Goal: Find specific page/section: Find specific page/section

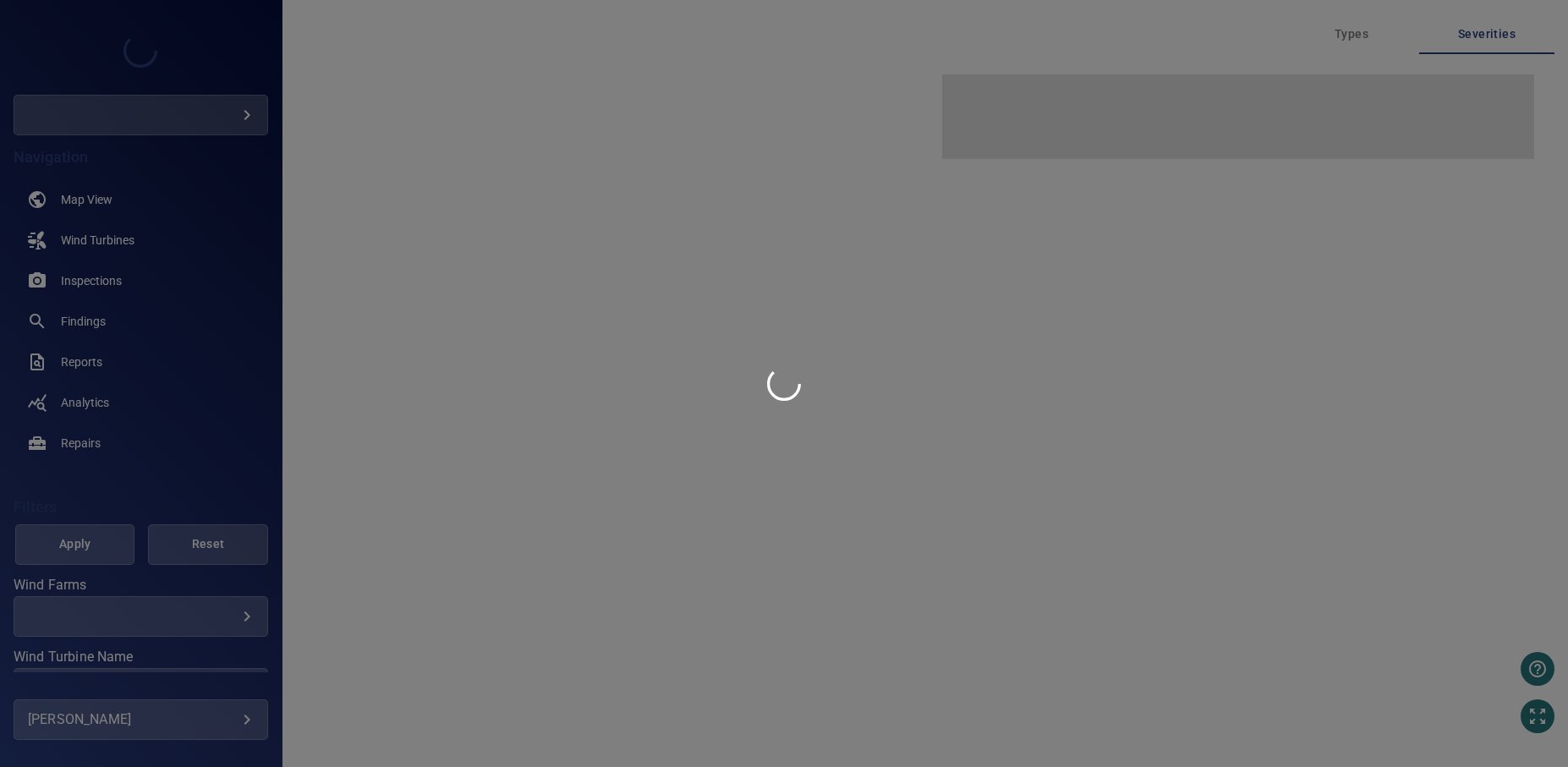
type input "****"
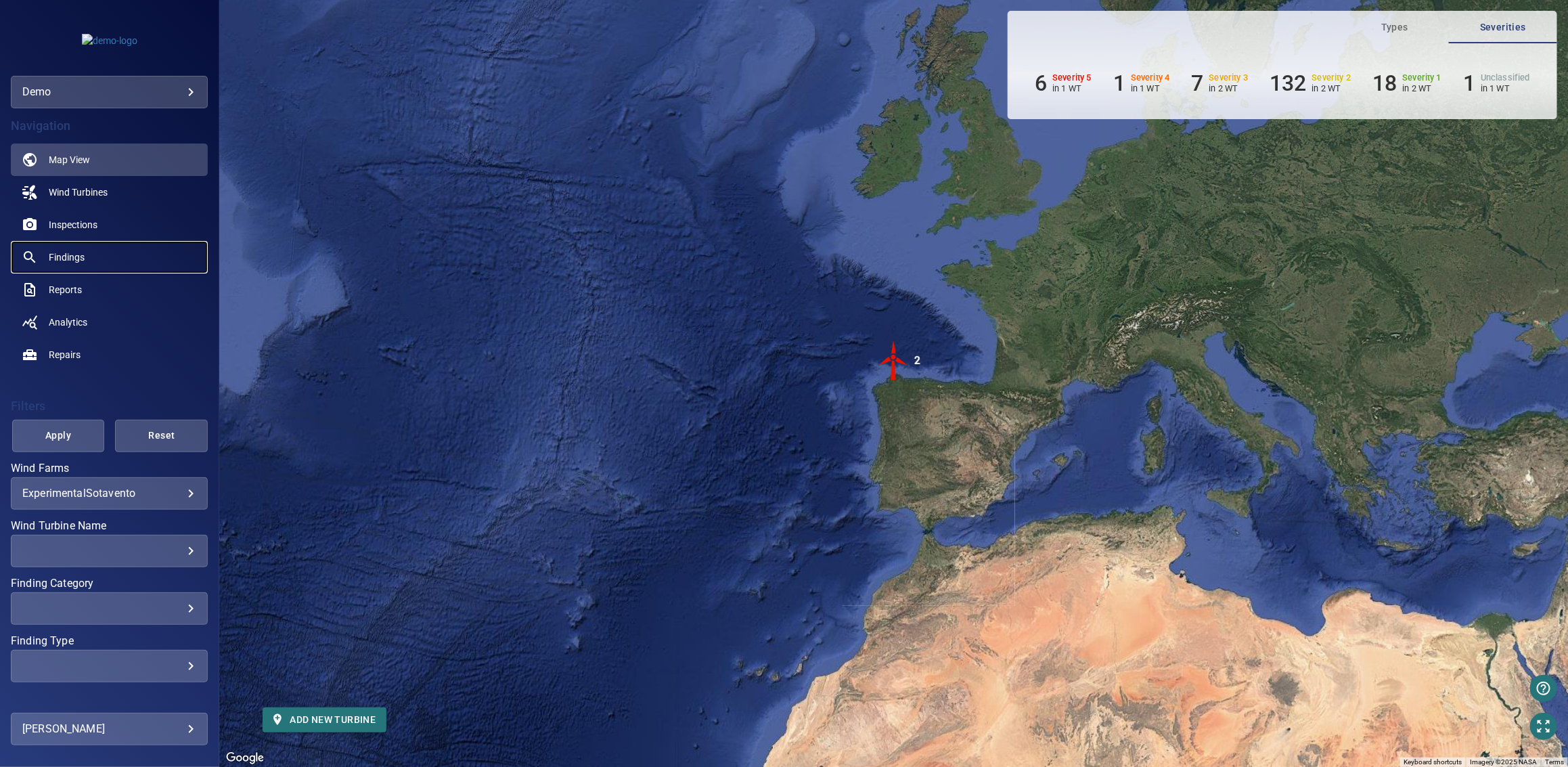
click at [66, 262] on span "Findings" at bounding box center [66, 257] width 35 height 14
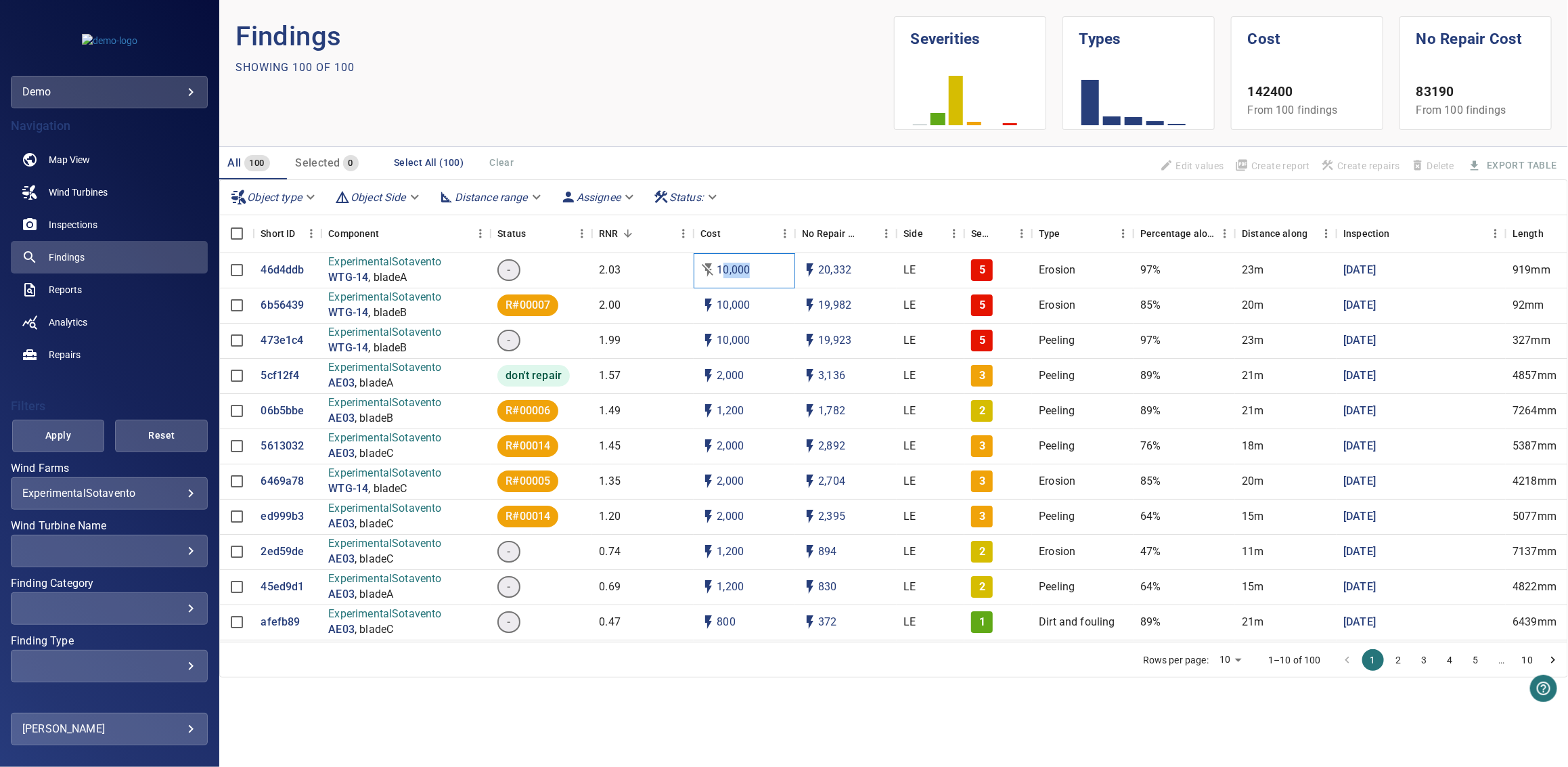
drag, startPoint x: 723, startPoint y: 274, endPoint x: 752, endPoint y: 278, distance: 29.3
click at [752, 278] on div "10,000" at bounding box center [745, 271] width 102 height 35
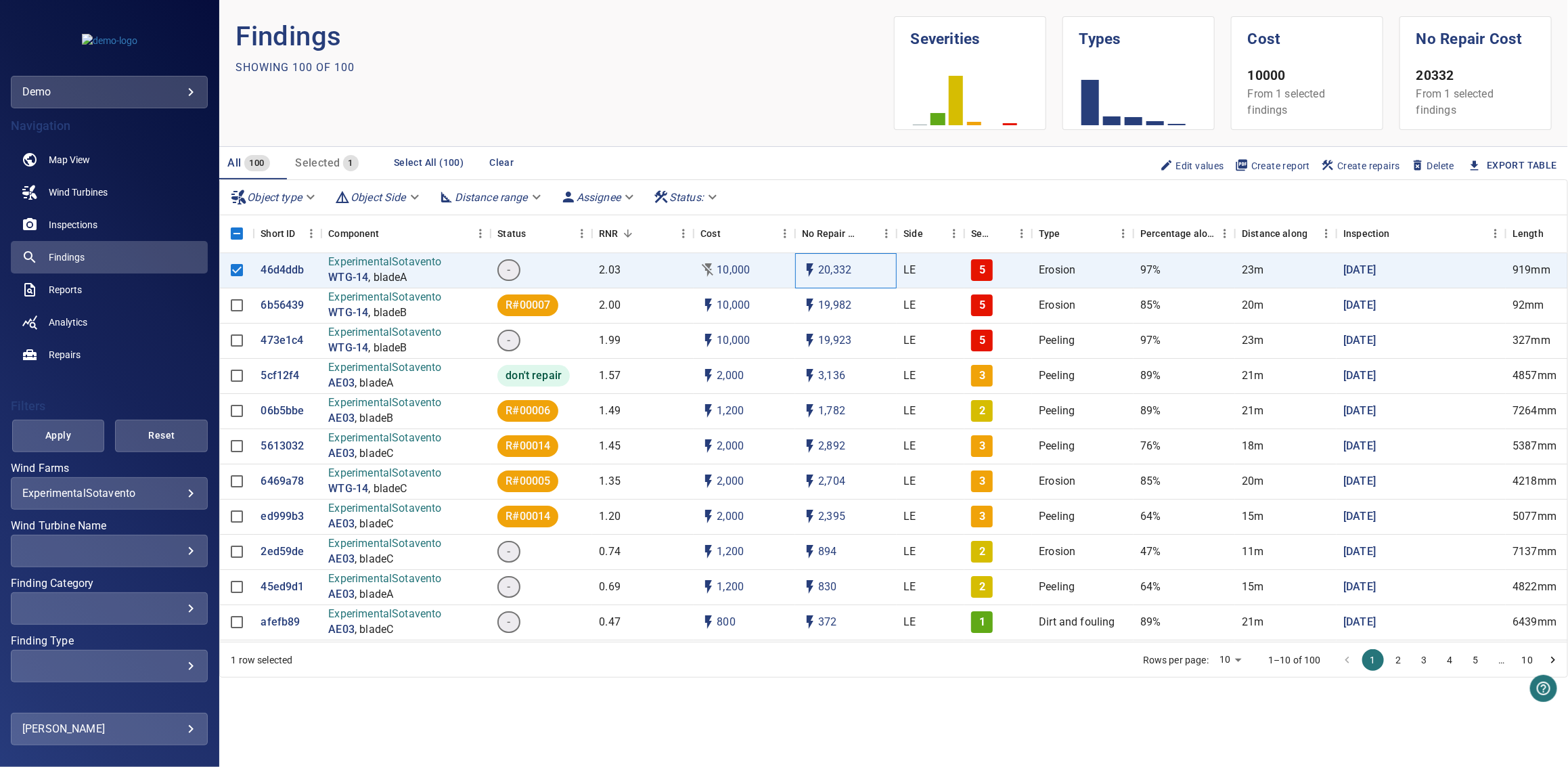
click at [835, 271] on p "20,332" at bounding box center [834, 270] width 33 height 15
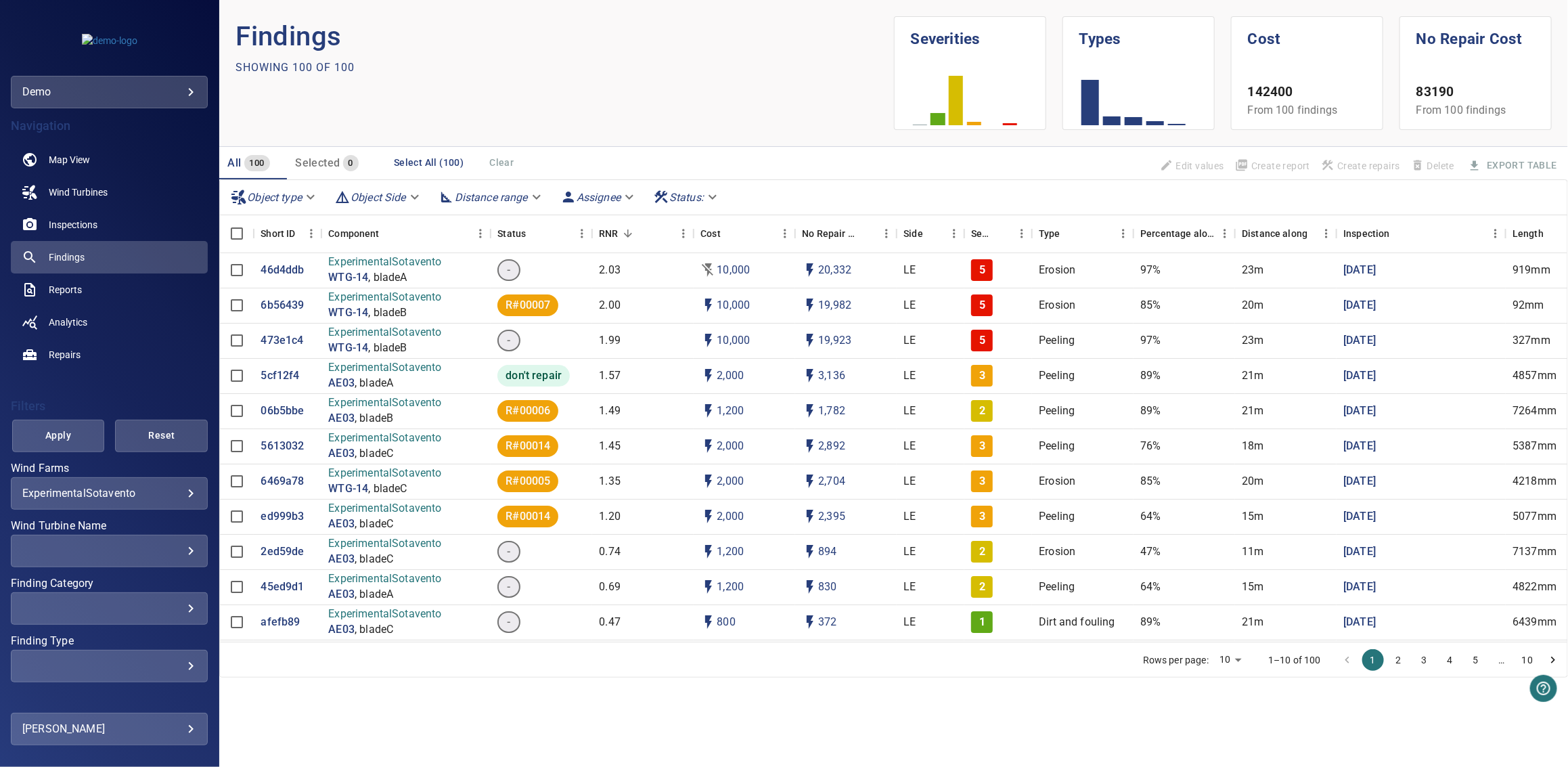
click at [823, 144] on header "Findings Showing 100 of 100 Severities Types Cost 142400 From 100 findings No R…" at bounding box center [894, 73] width 1349 height 147
